Goal: Find specific page/section: Find specific page/section

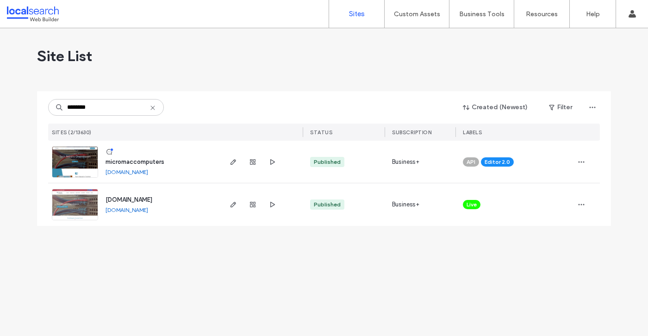
type input "********"
click at [131, 163] on span "micromaccomputers" at bounding box center [135, 161] width 59 height 7
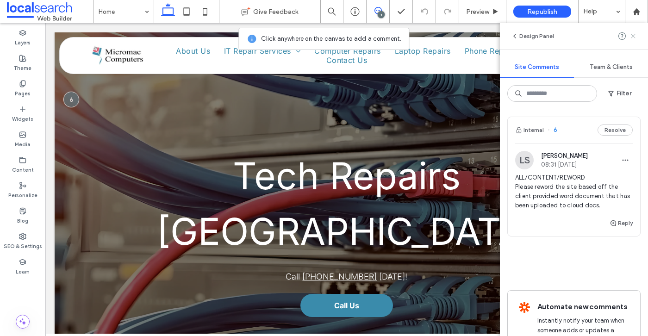
click at [631, 37] on icon at bounding box center [633, 35] width 7 height 7
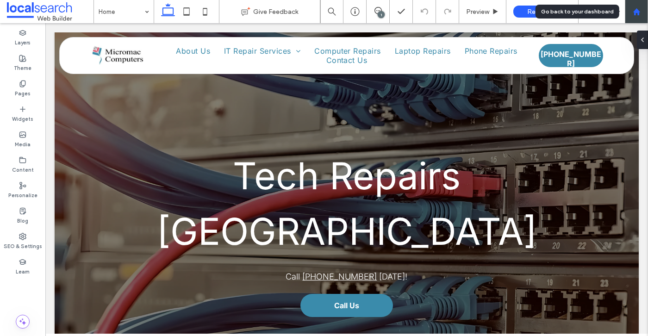
click at [636, 12] on use at bounding box center [636, 11] width 7 height 7
